Goal: Transaction & Acquisition: Purchase product/service

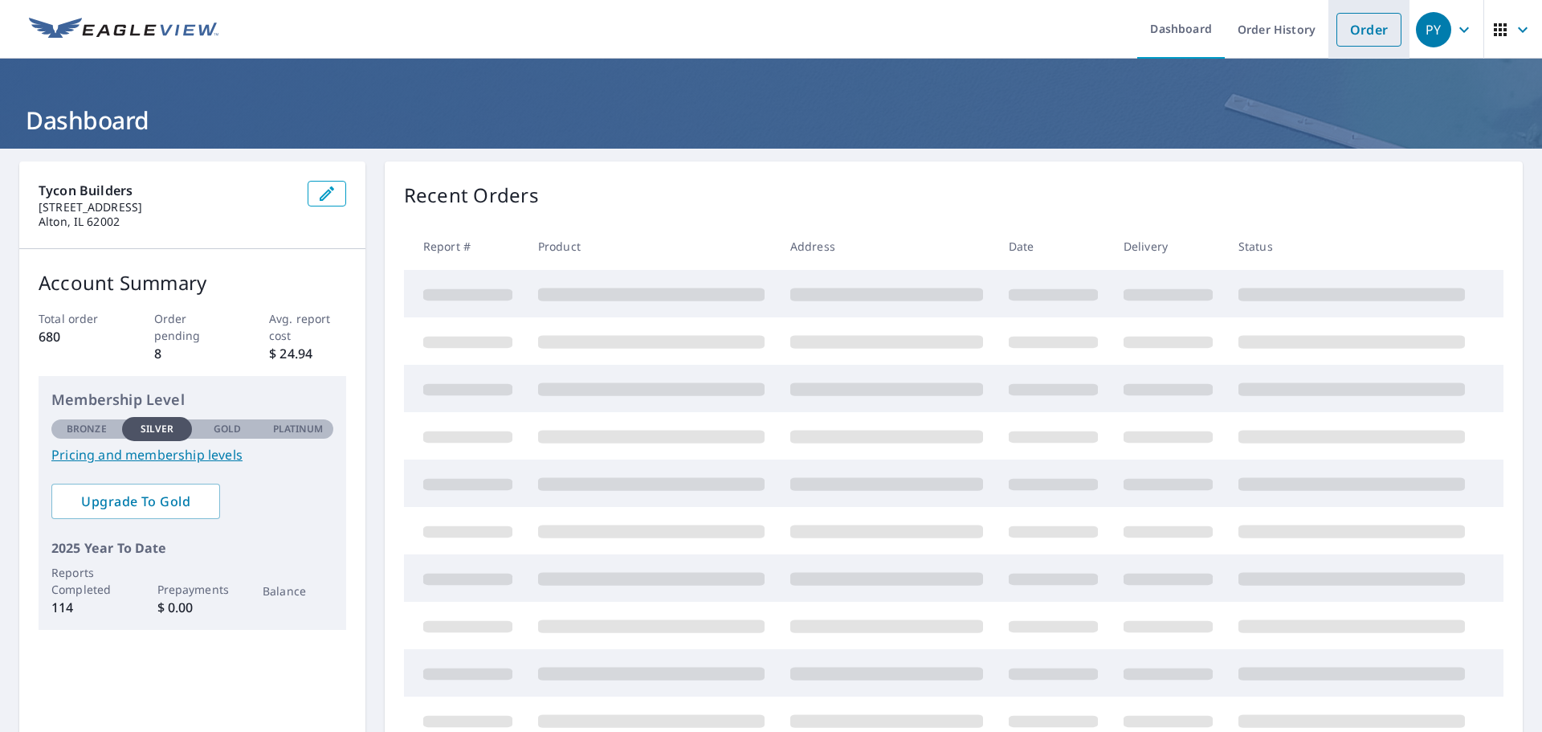
click at [1353, 25] on link "Order" at bounding box center [1368, 30] width 65 height 34
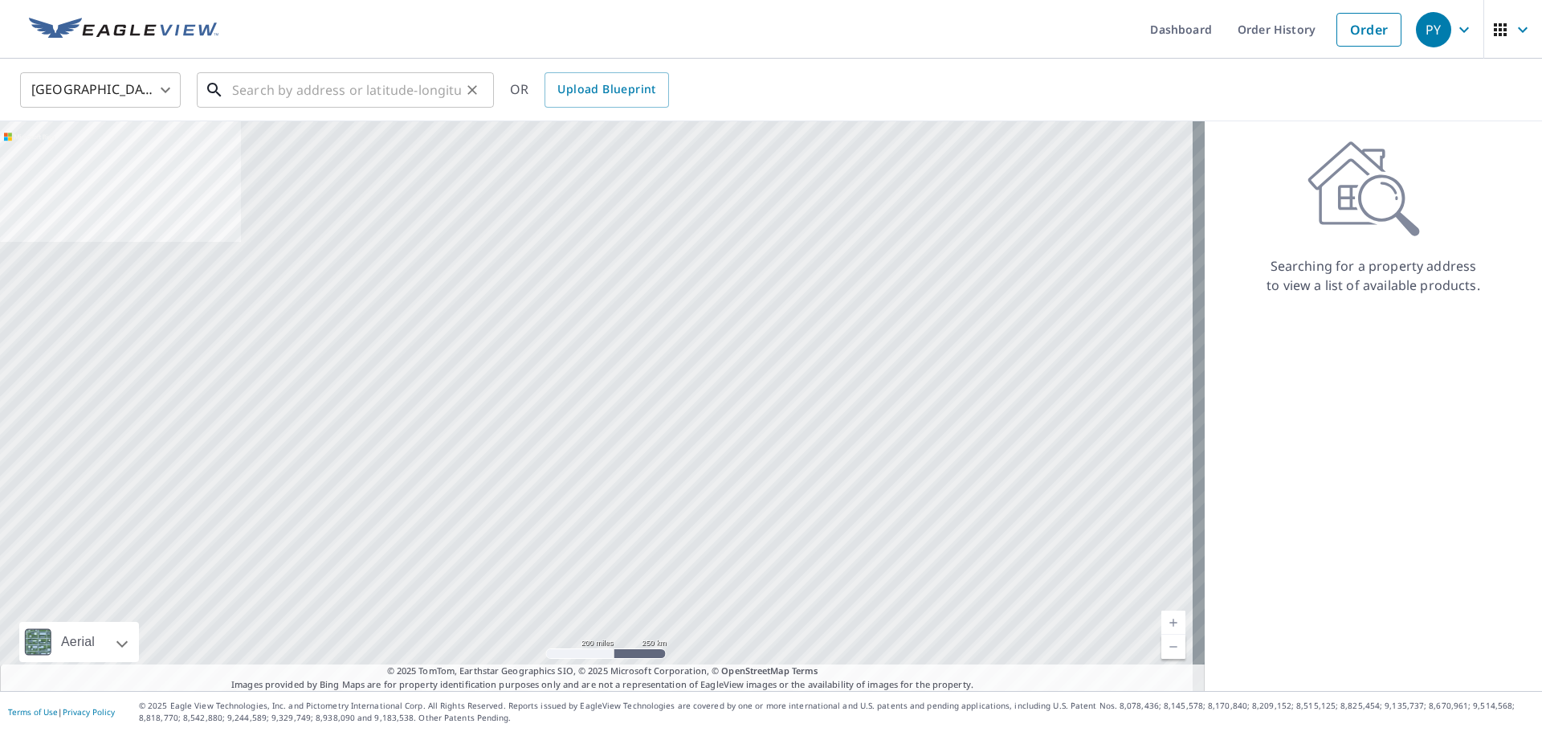
click at [297, 90] on input "text" at bounding box center [346, 89] width 229 height 45
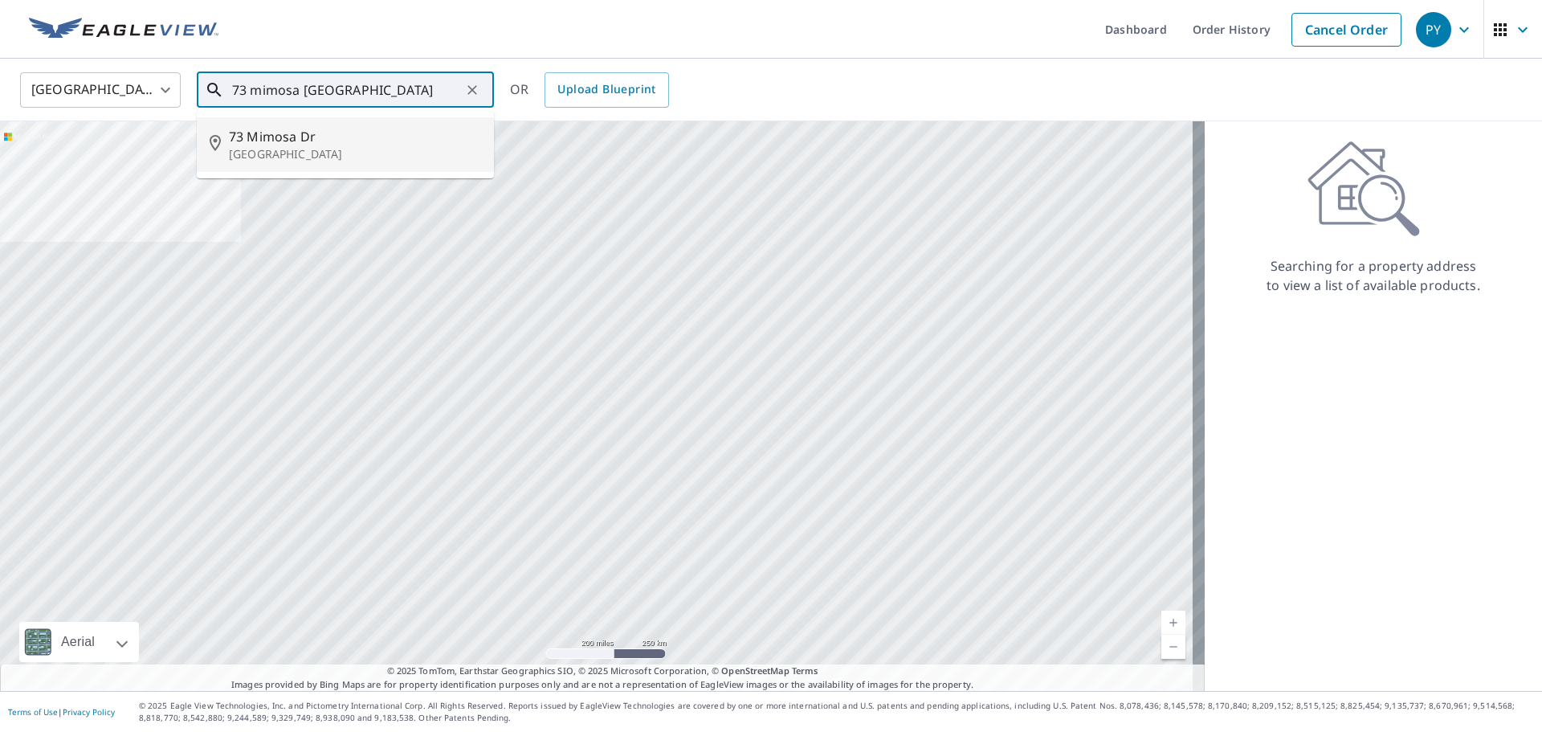
click at [296, 152] on p "[GEOGRAPHIC_DATA]" at bounding box center [355, 154] width 252 height 16
type input "[STREET_ADDRESS][PERSON_NAME]"
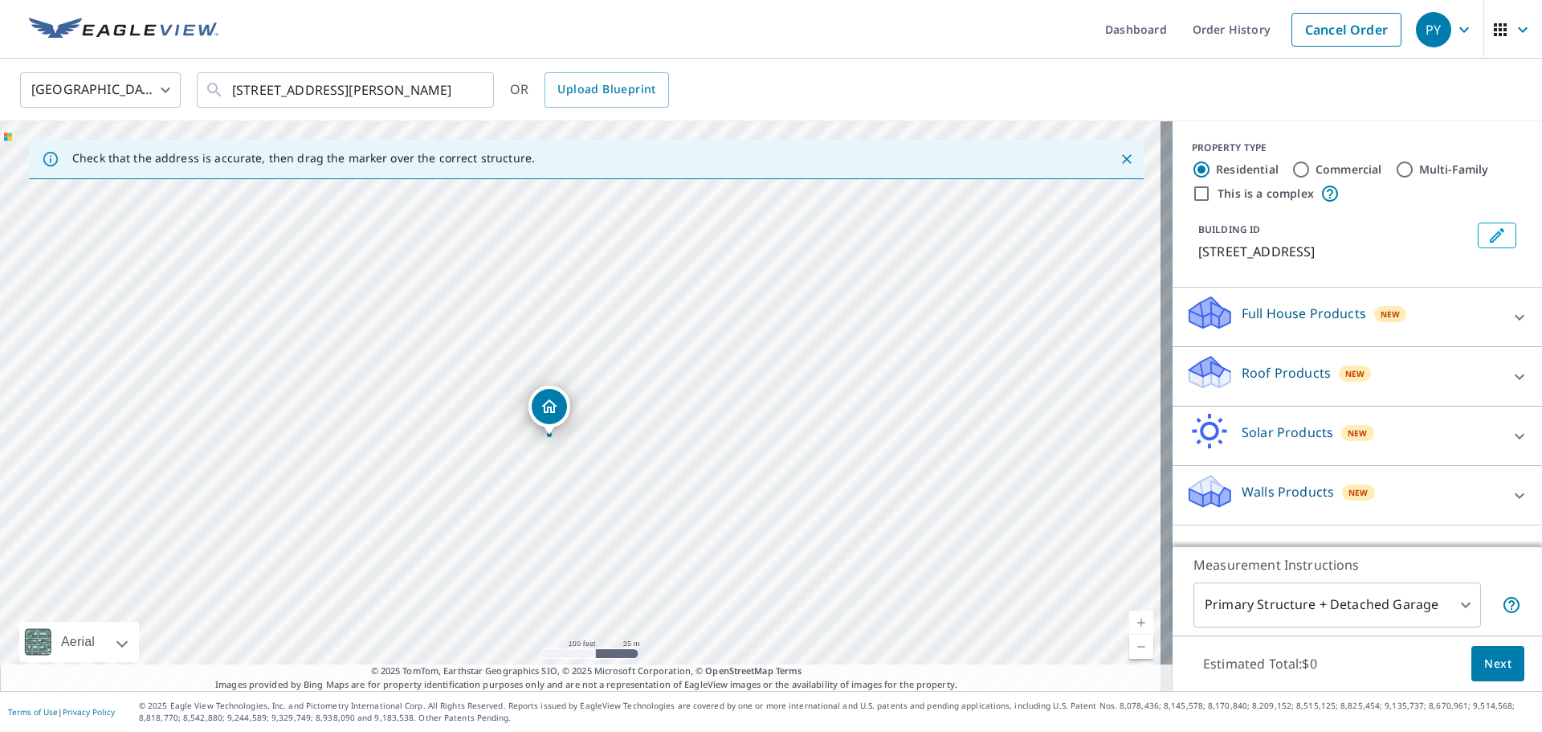
click at [1503, 482] on div at bounding box center [1519, 495] width 39 height 39
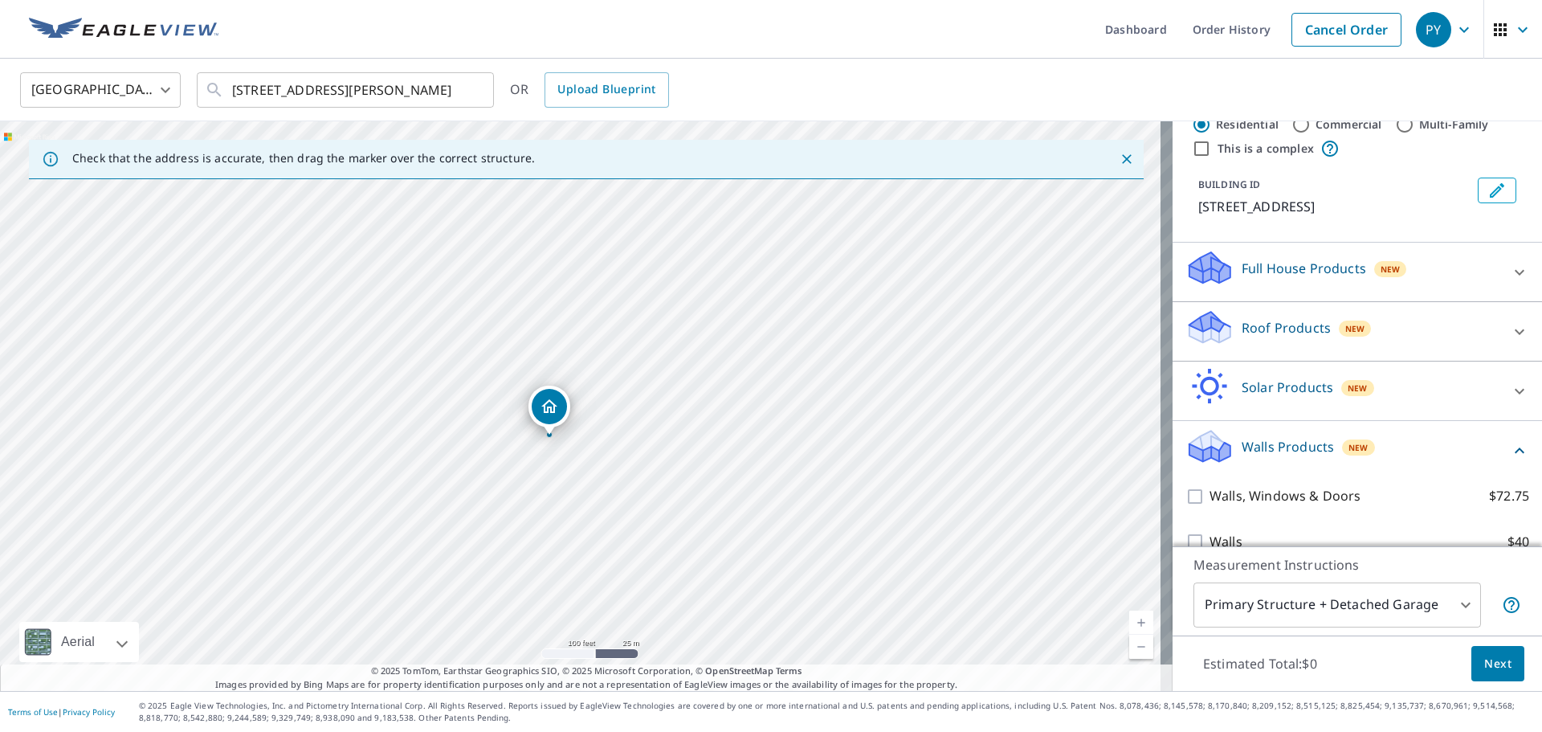
scroll to position [70, 0]
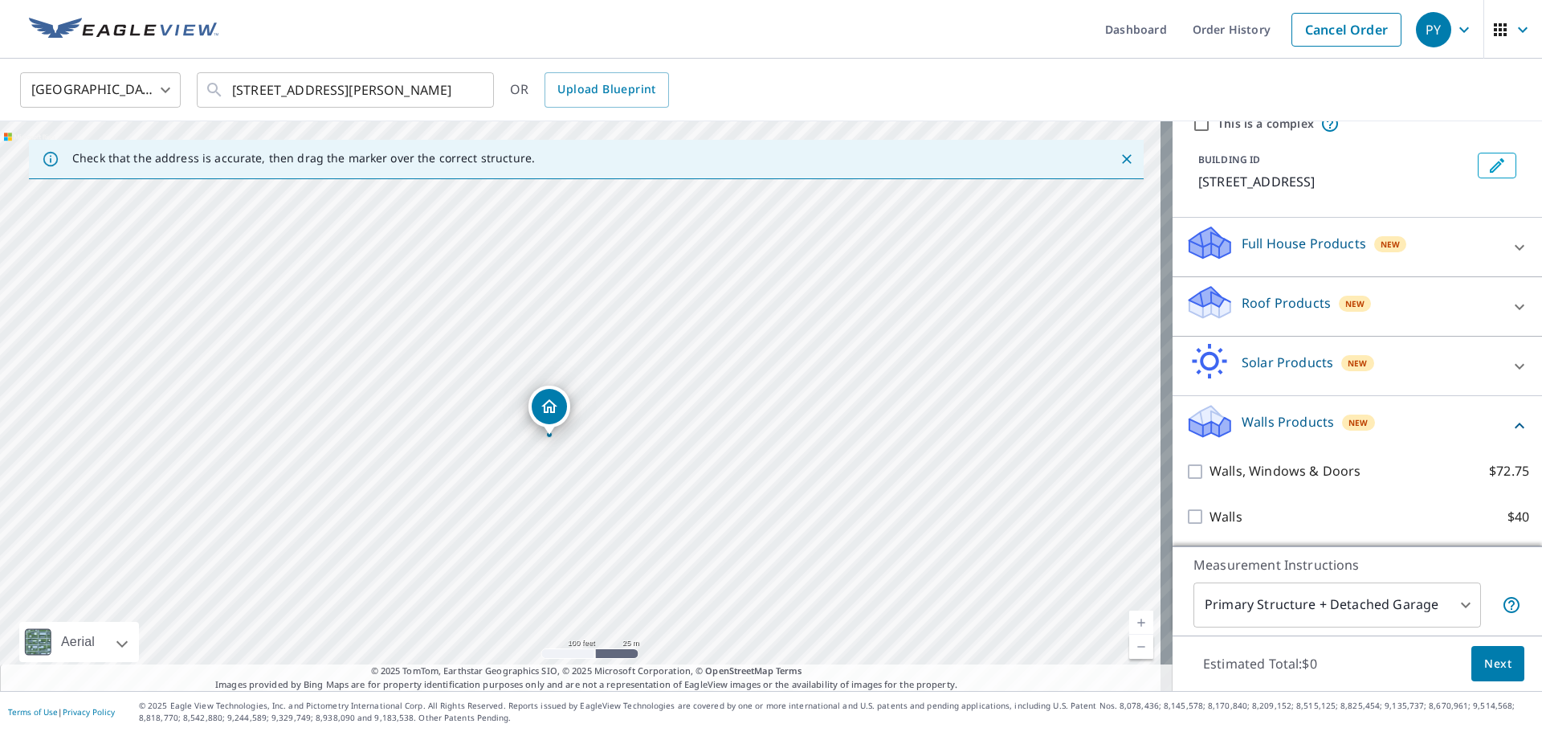
click at [1510, 309] on icon at bounding box center [1519, 306] width 19 height 19
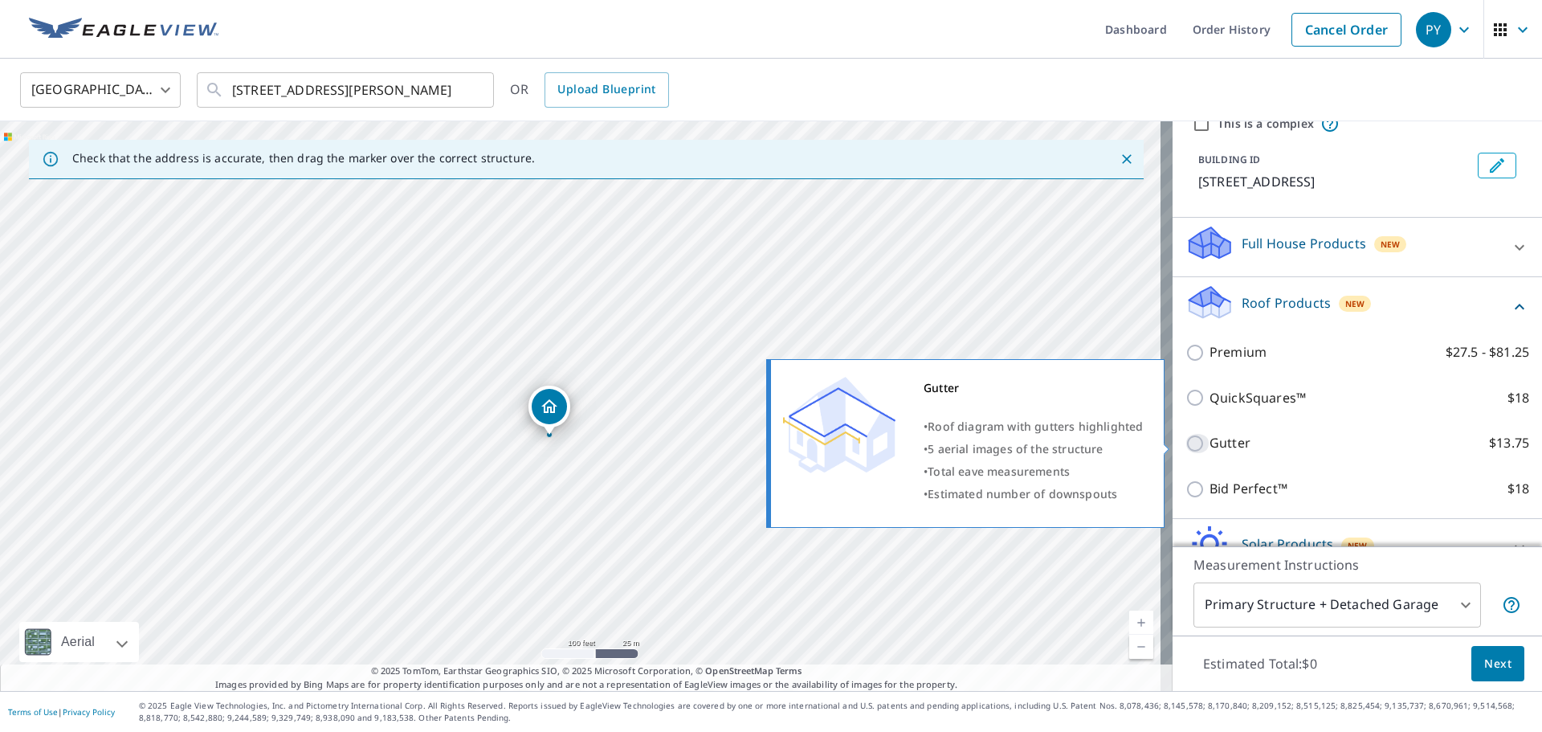
click at [1185, 443] on input "Gutter $13.75" at bounding box center [1197, 443] width 24 height 19
checkbox input "true"
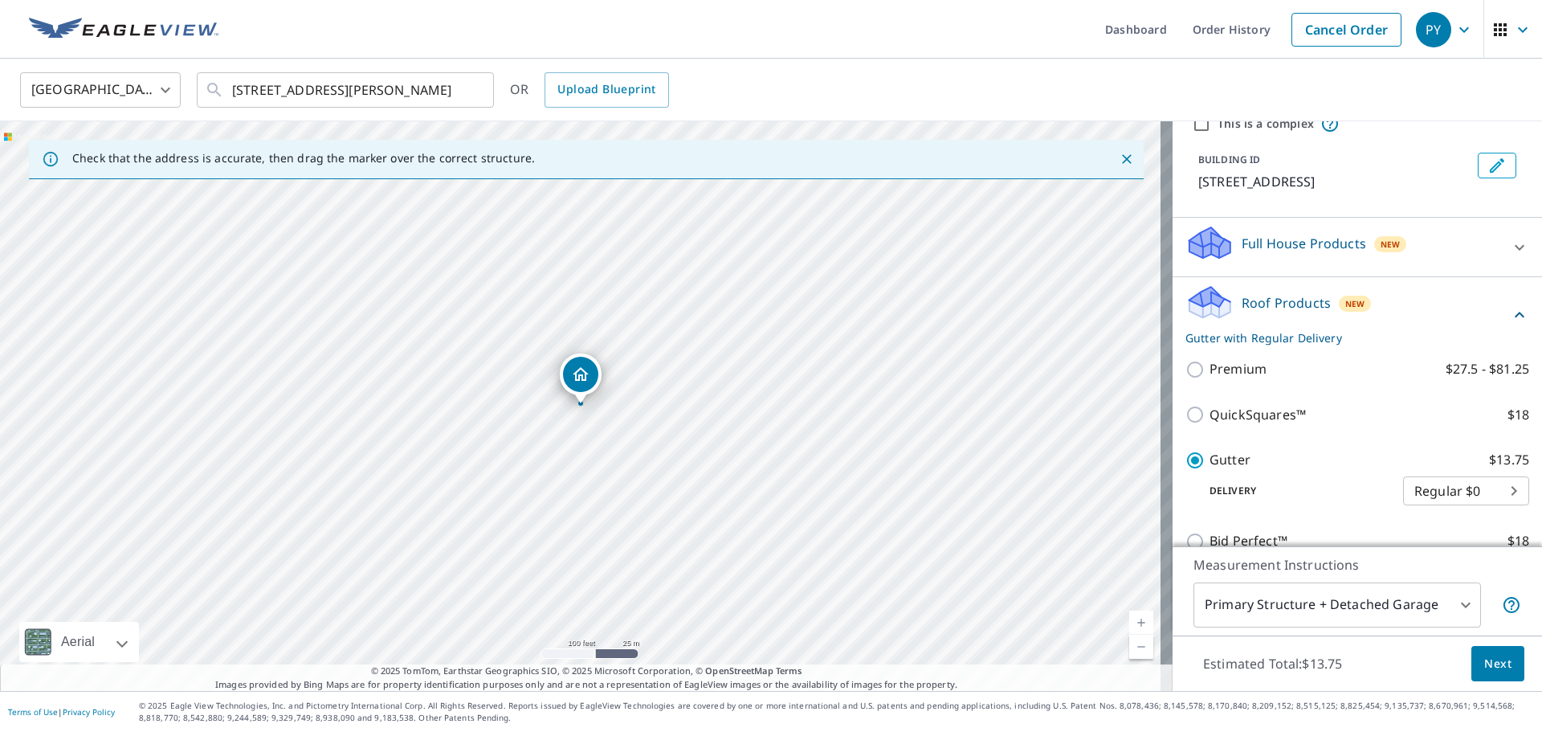
click at [1484, 658] on span "Next" at bounding box center [1497, 664] width 27 height 20
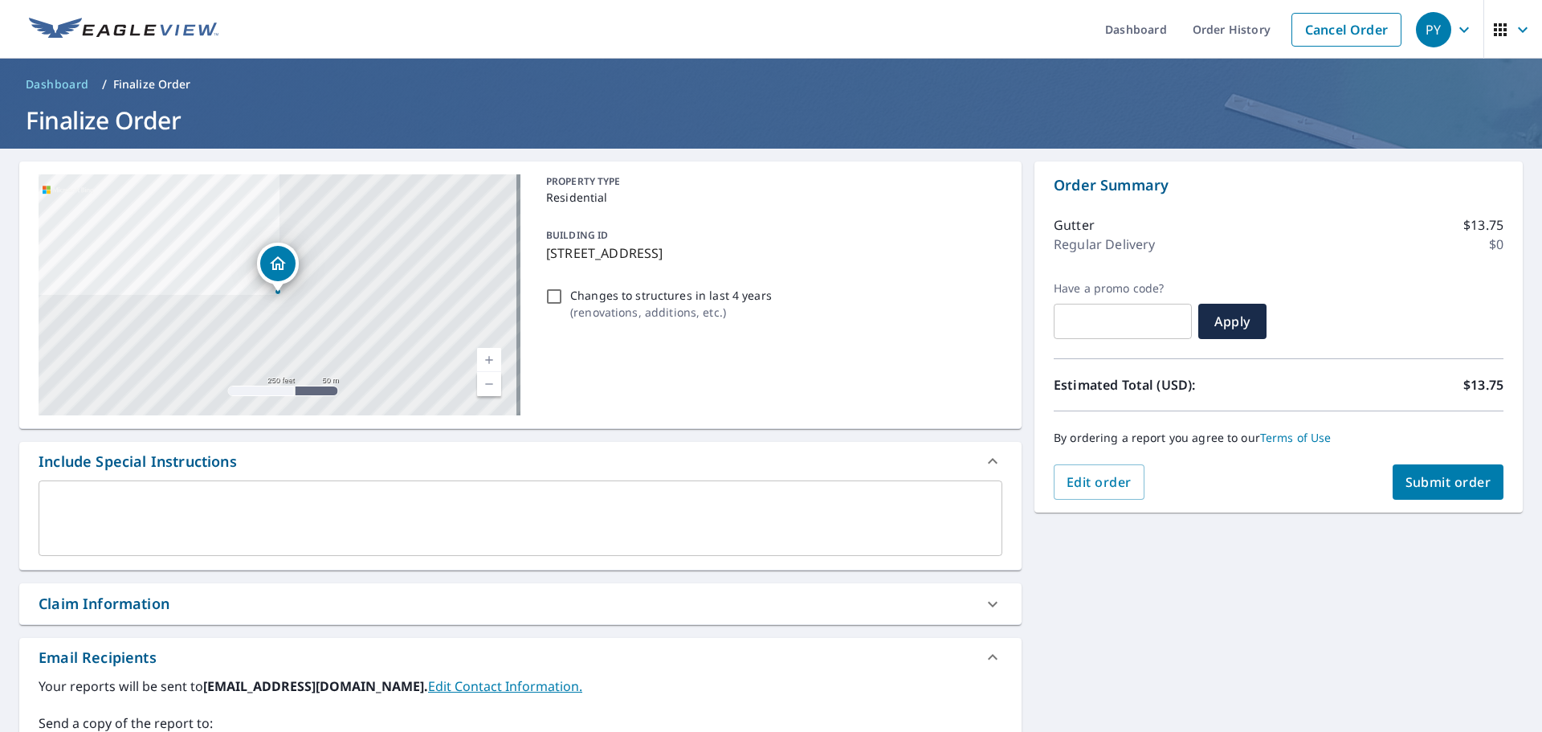
click at [1426, 476] on span "Submit order" at bounding box center [1449, 482] width 86 height 18
